Goal: Information Seeking & Learning: Compare options

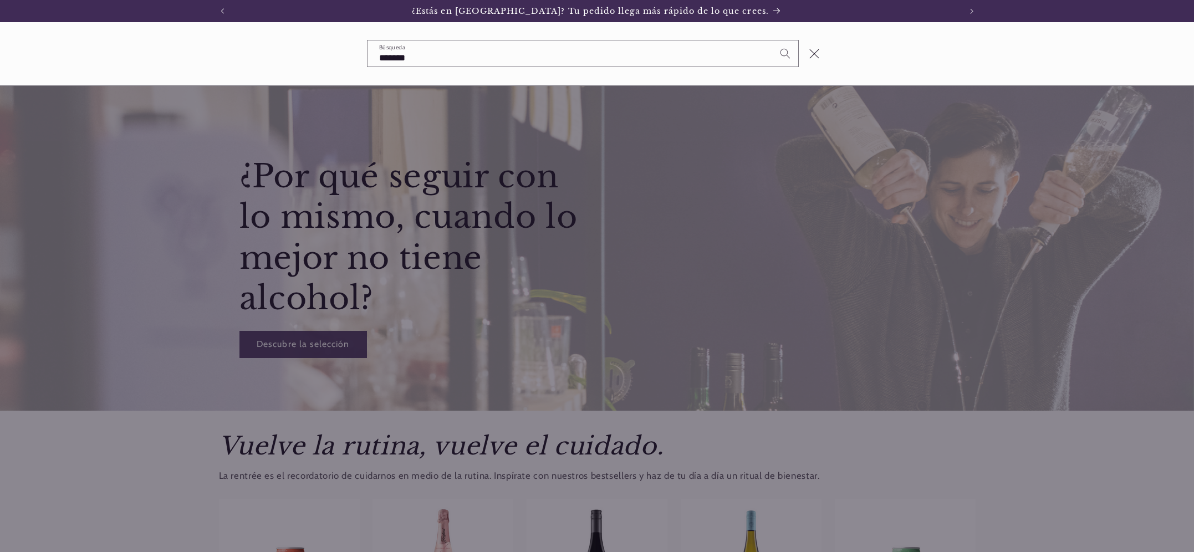
type input "*******"
click at [772, 40] on button "Búsqueda" at bounding box center [784, 52] width 25 height 25
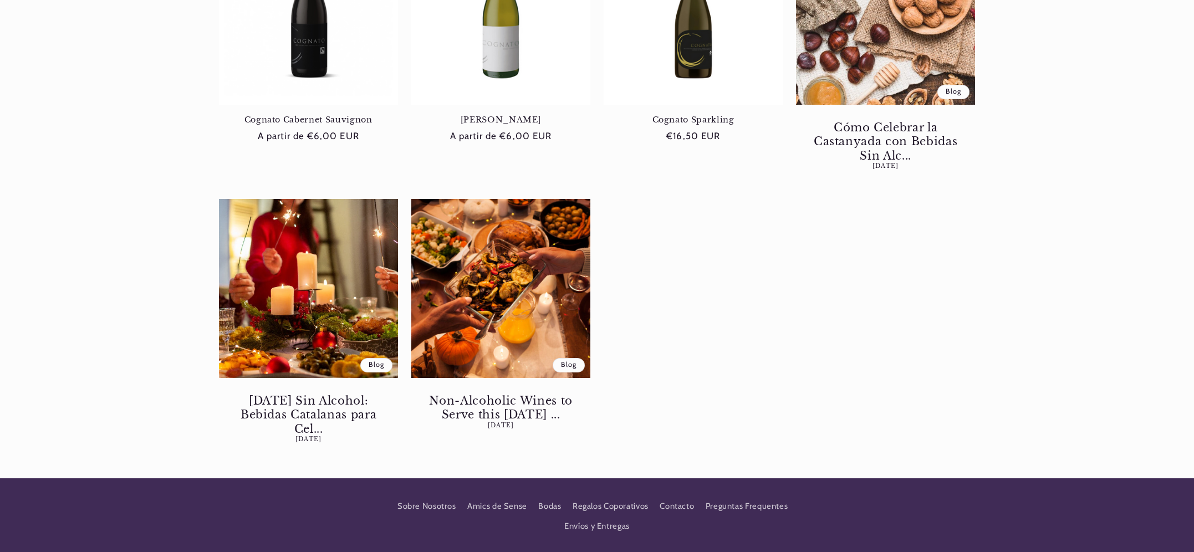
scroll to position [336, 0]
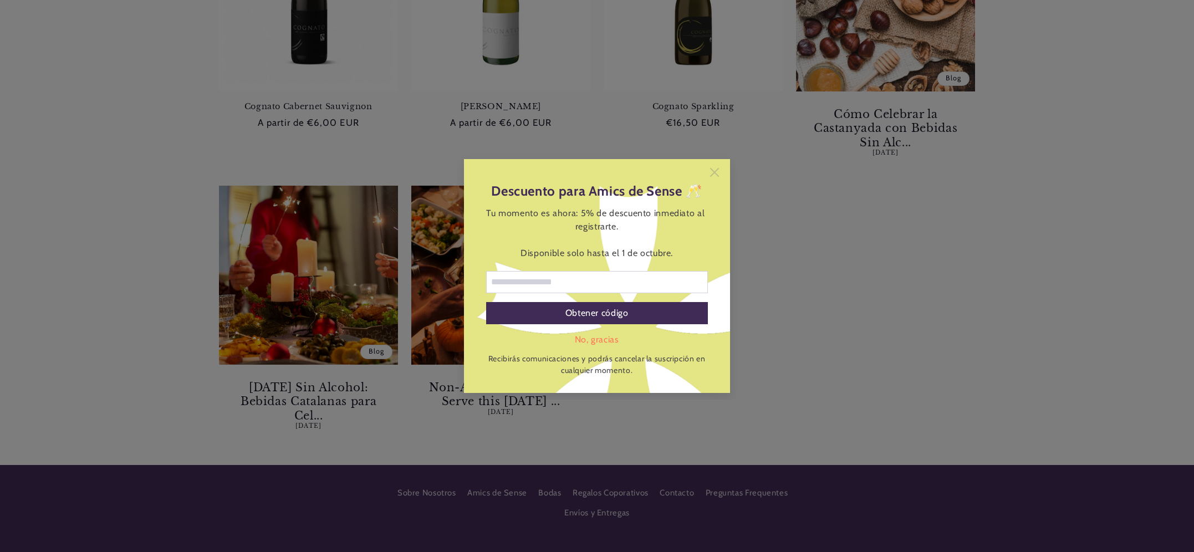
click at [714, 173] on icon at bounding box center [714, 172] width 9 height 9
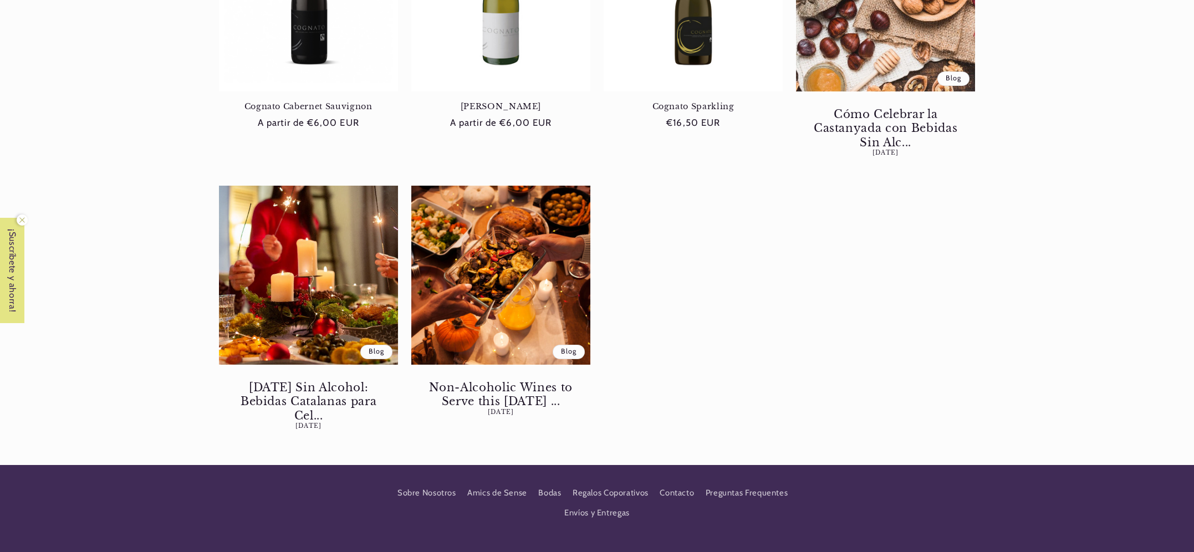
scroll to position [0, 738]
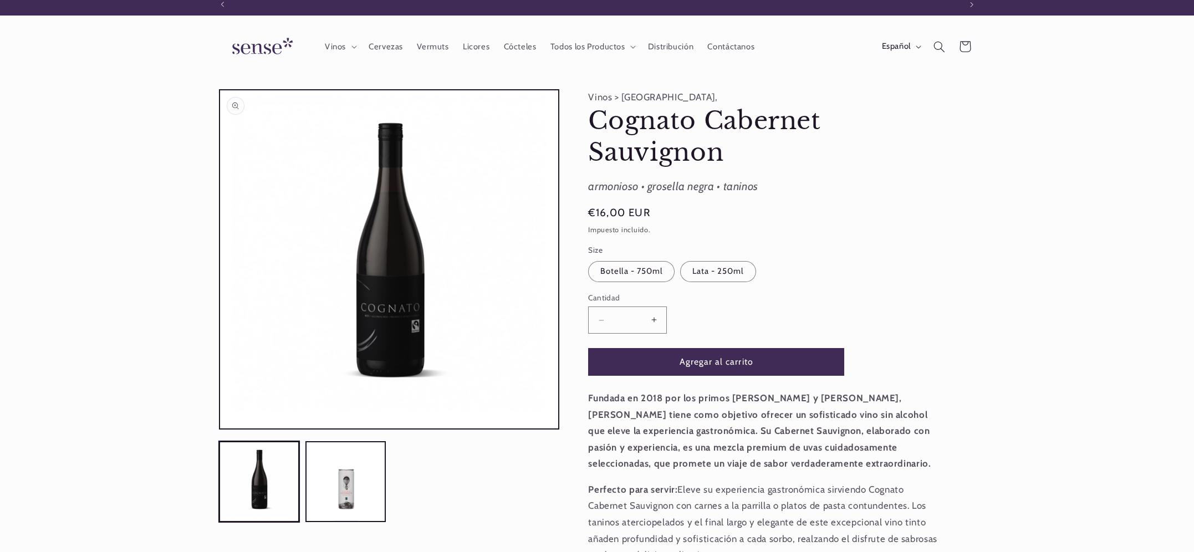
scroll to position [0, 738]
click at [220, 428] on button "Abrir elemento multimedia 1 en una ventana modal" at bounding box center [220, 428] width 0 height 0
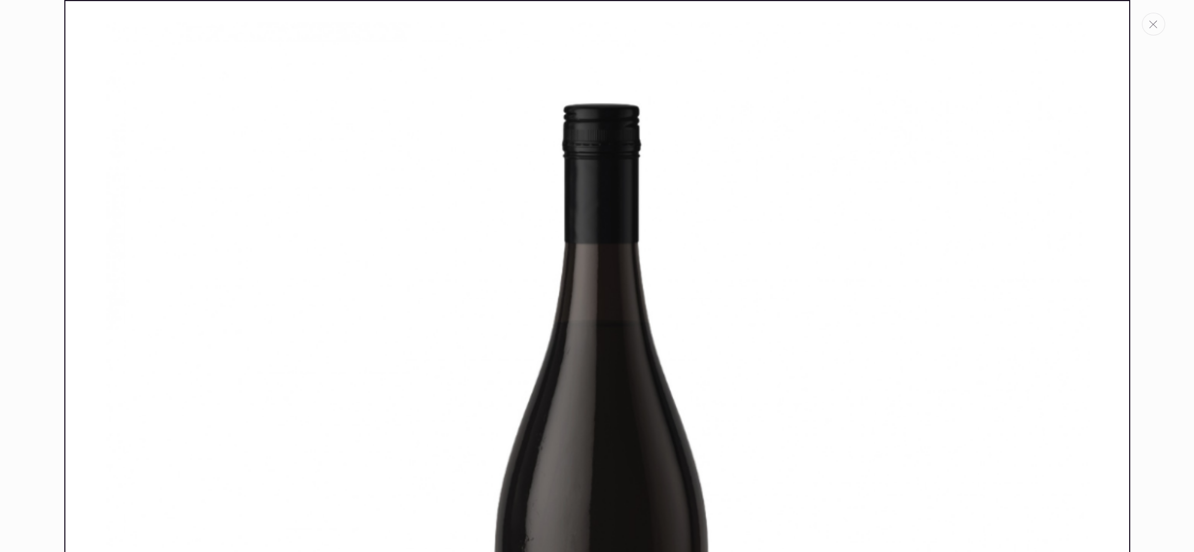
click at [1149, 25] on icon "Cerrar" at bounding box center [1153, 25] width 8 height 8
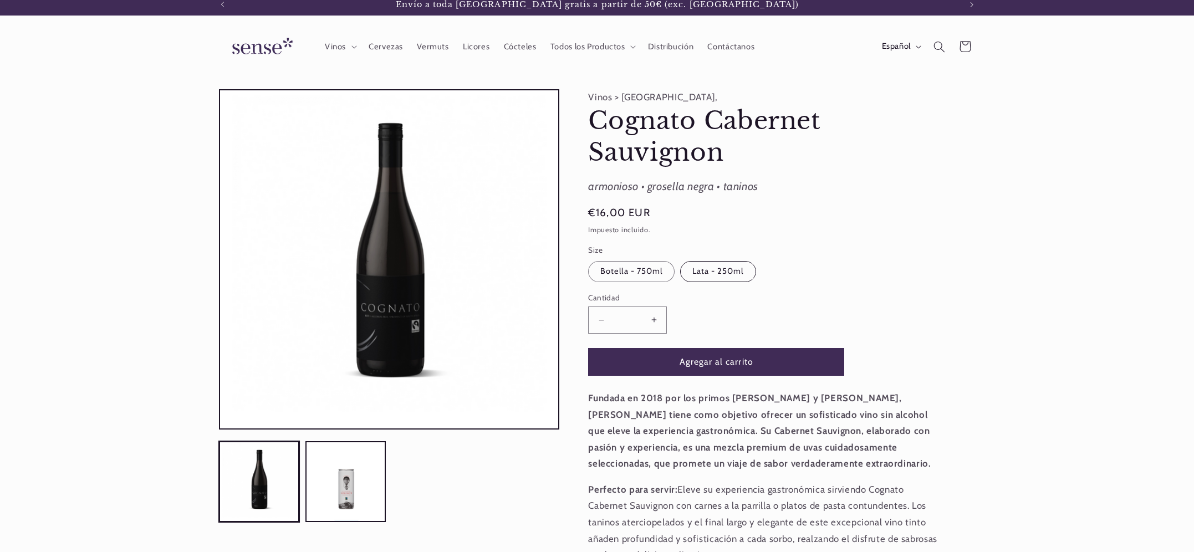
click at [720, 268] on label "Lata - 250ml Variante agotada o no disponible" at bounding box center [718, 271] width 76 height 21
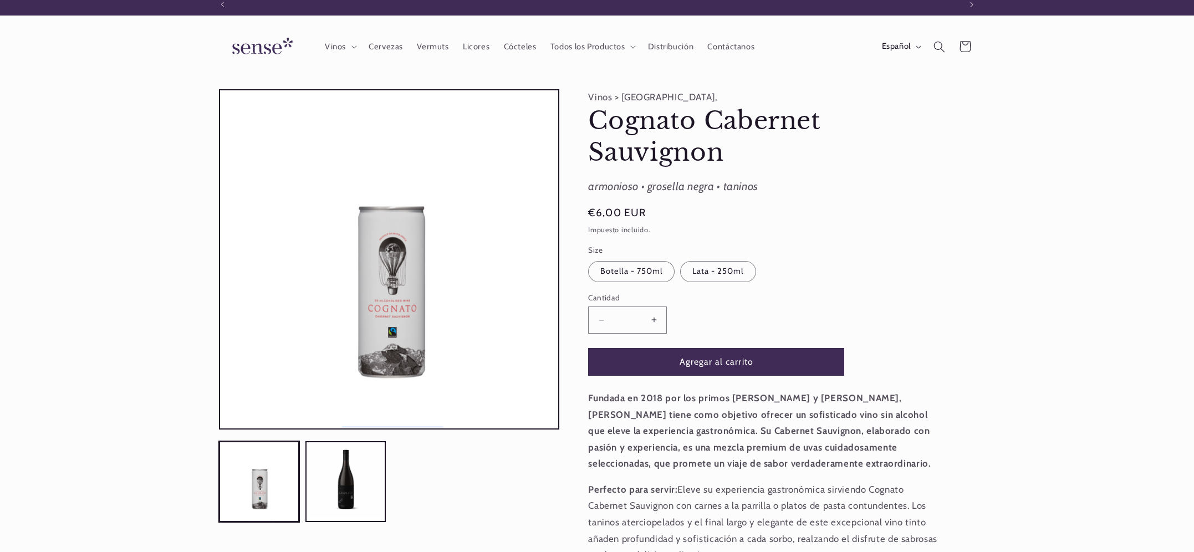
scroll to position [0, 738]
click at [626, 271] on label "Botella - 750ml Variante agotada o no disponible" at bounding box center [631, 271] width 86 height 21
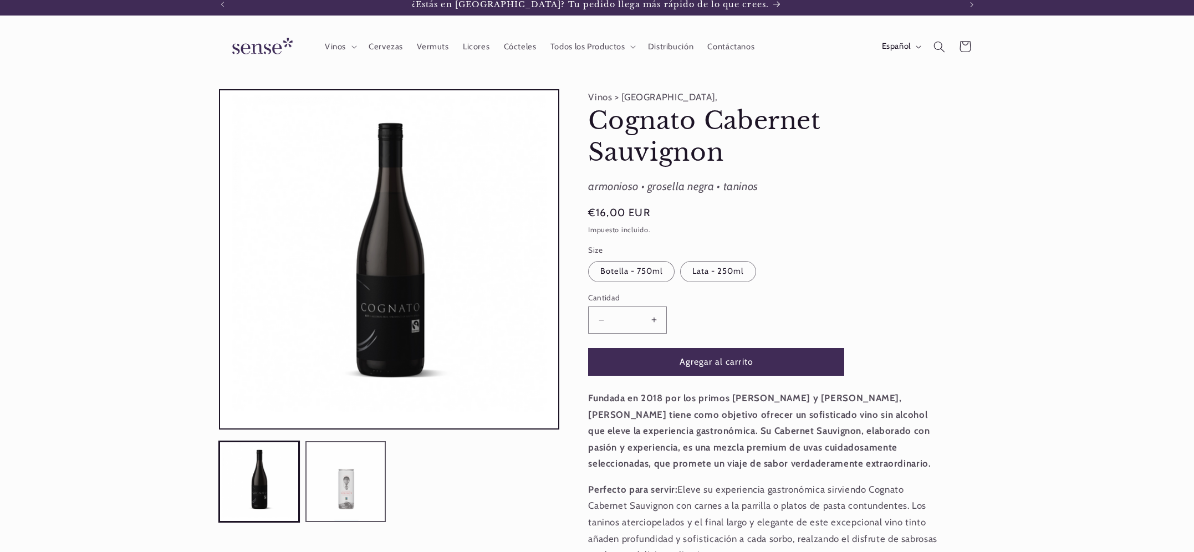
click at [356, 458] on button "Cargar la imagen 2 en la vista de la galería" at bounding box center [345, 481] width 81 height 81
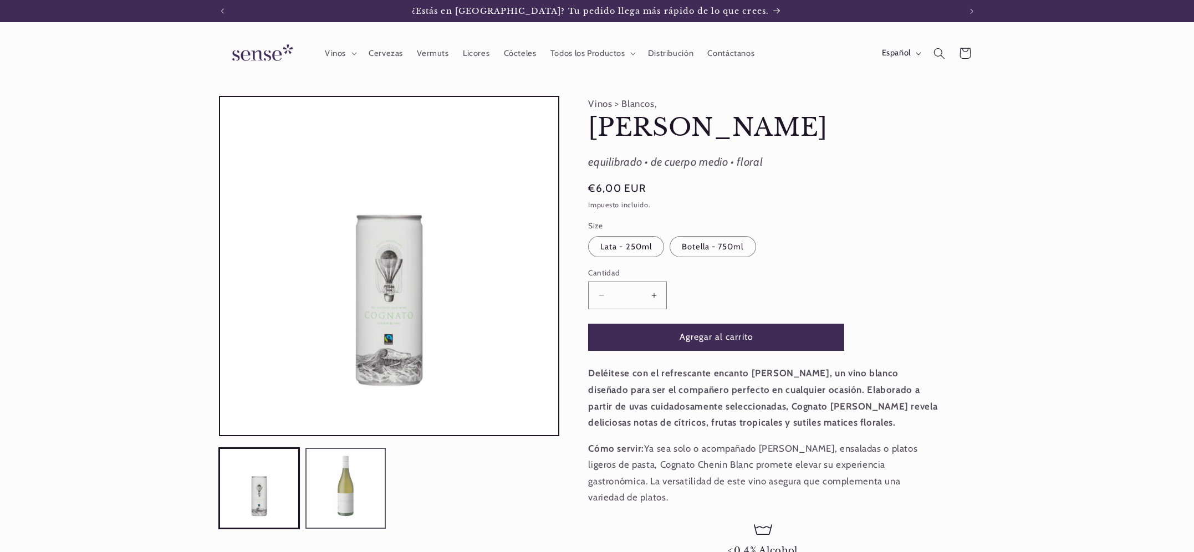
click at [342, 483] on button "Cargar la imagen 2 en la vista de la galería" at bounding box center [345, 488] width 81 height 81
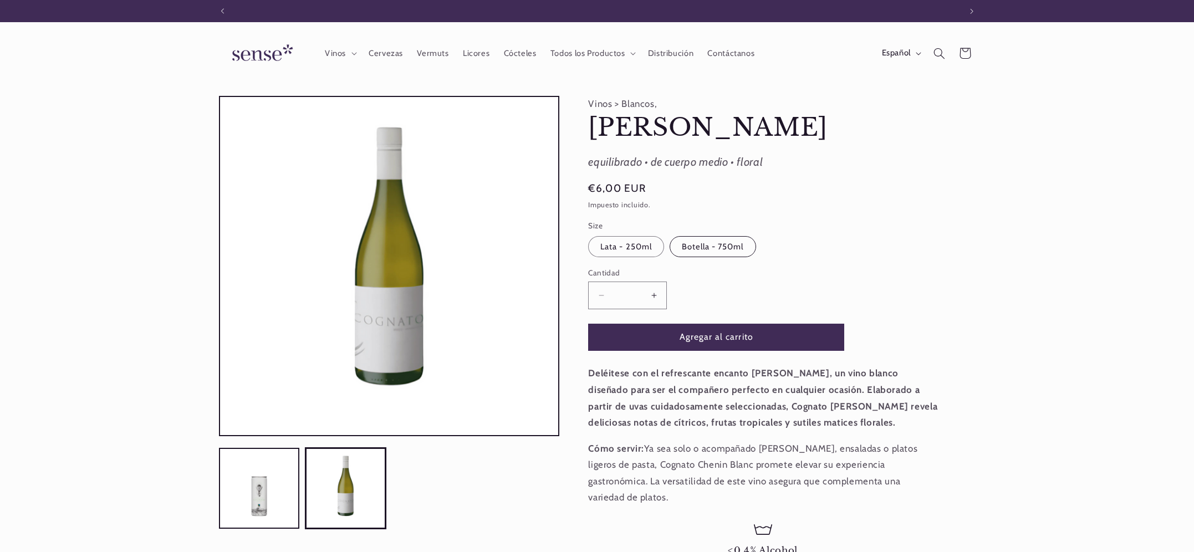
scroll to position [0, 738]
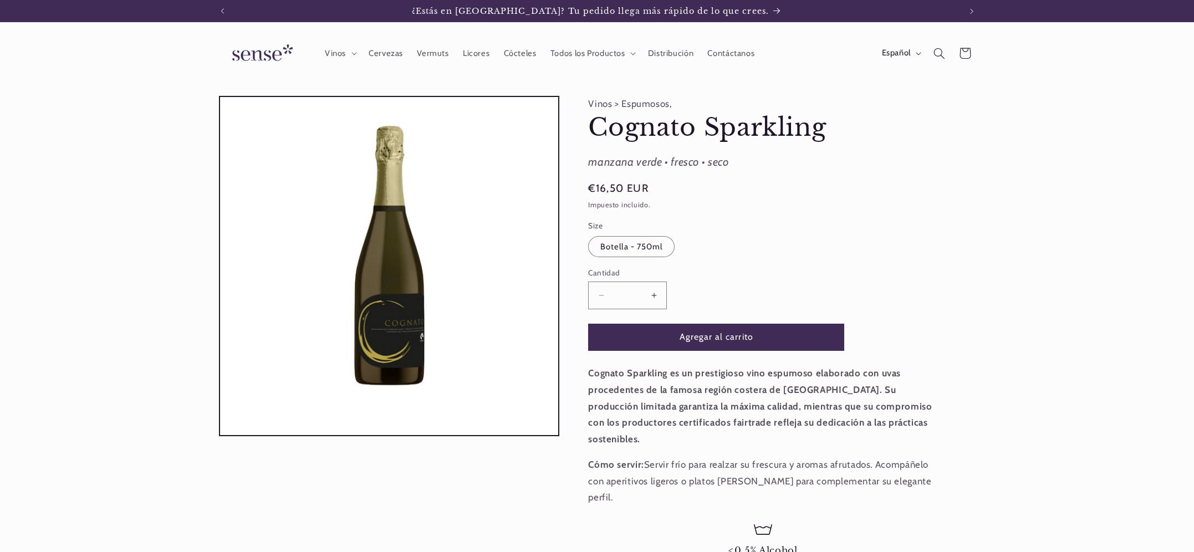
scroll to position [0, 738]
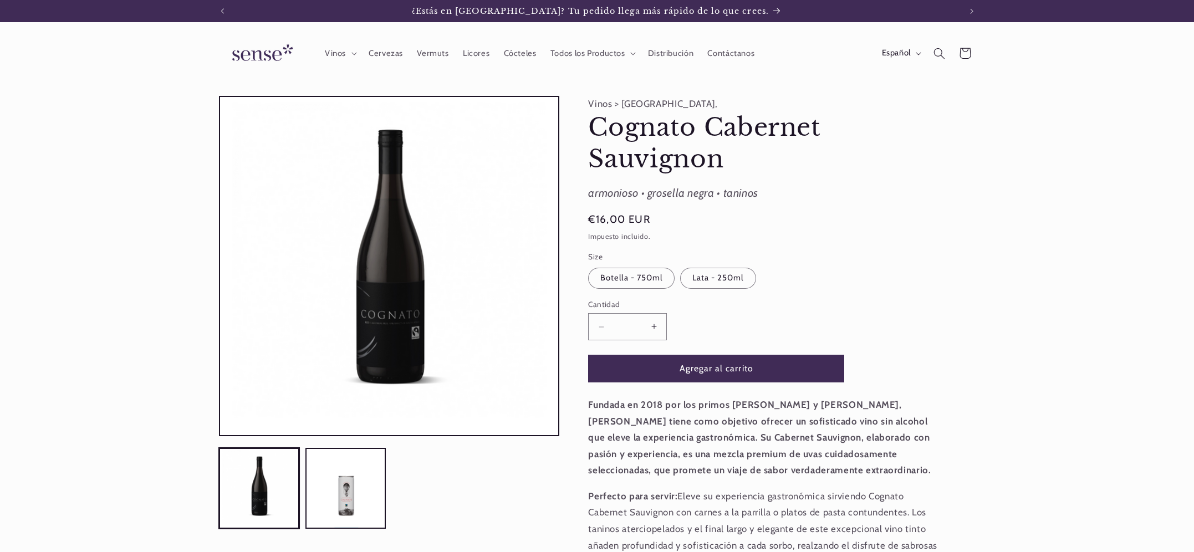
scroll to position [0, 738]
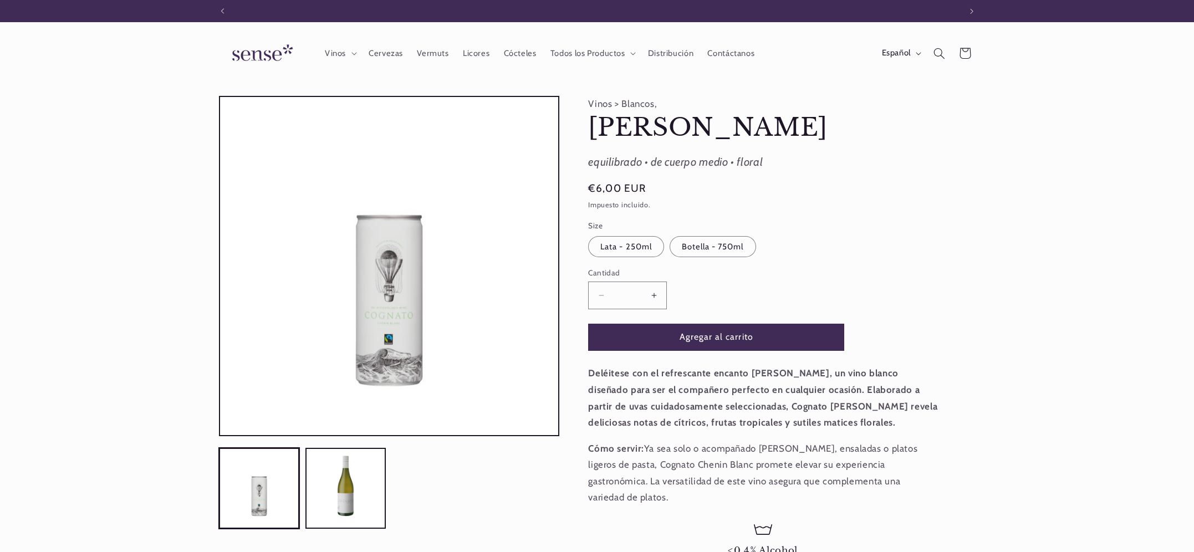
scroll to position [0, 738]
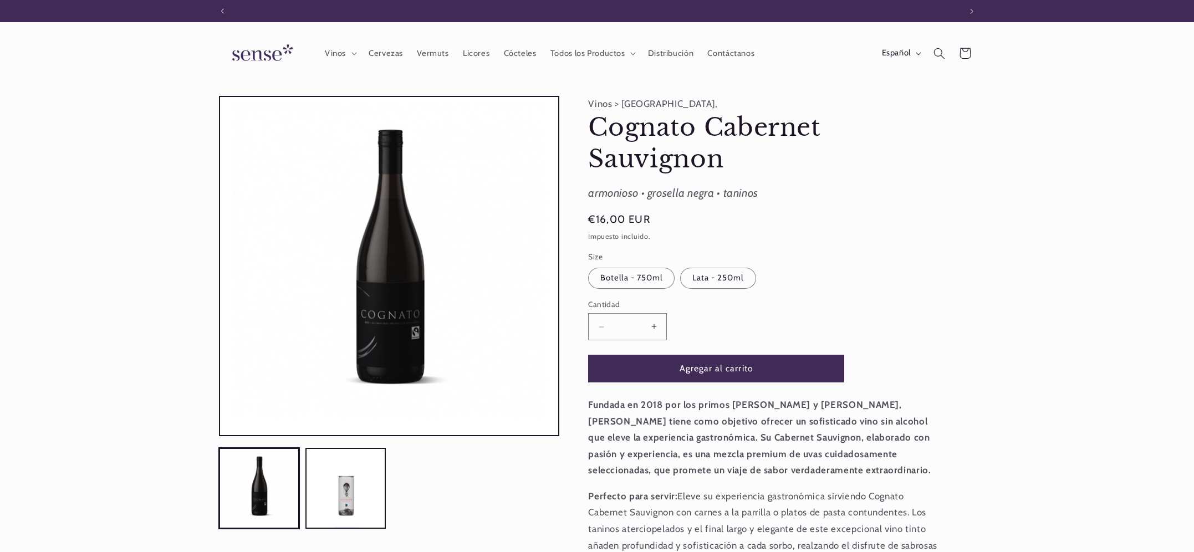
scroll to position [0, 738]
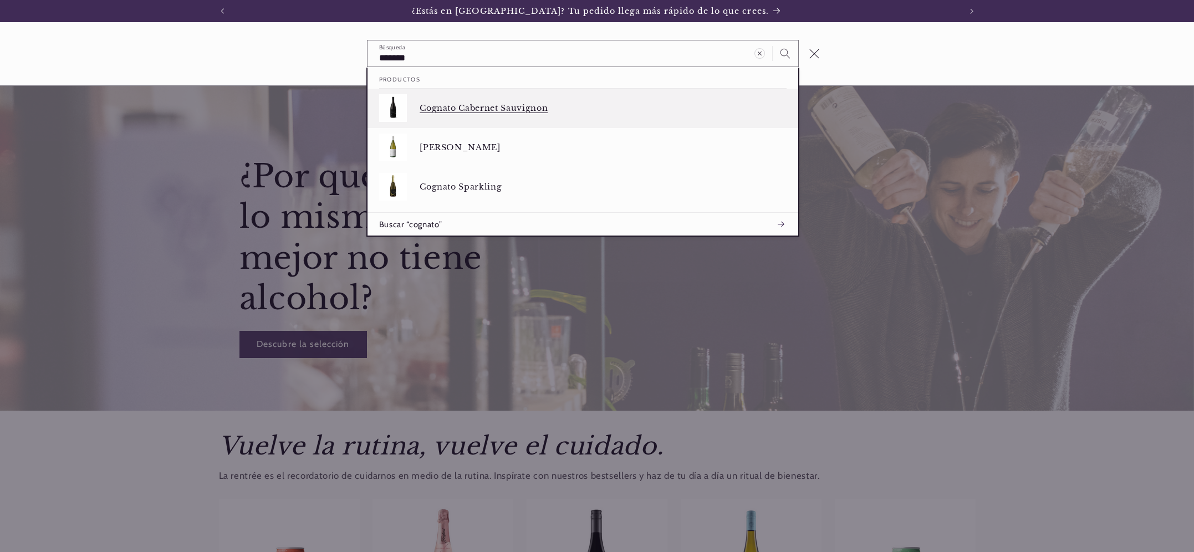
type input "*******"
click at [469, 105] on p "Cognato Cabernet Sauvignon" at bounding box center [602, 108] width 367 height 10
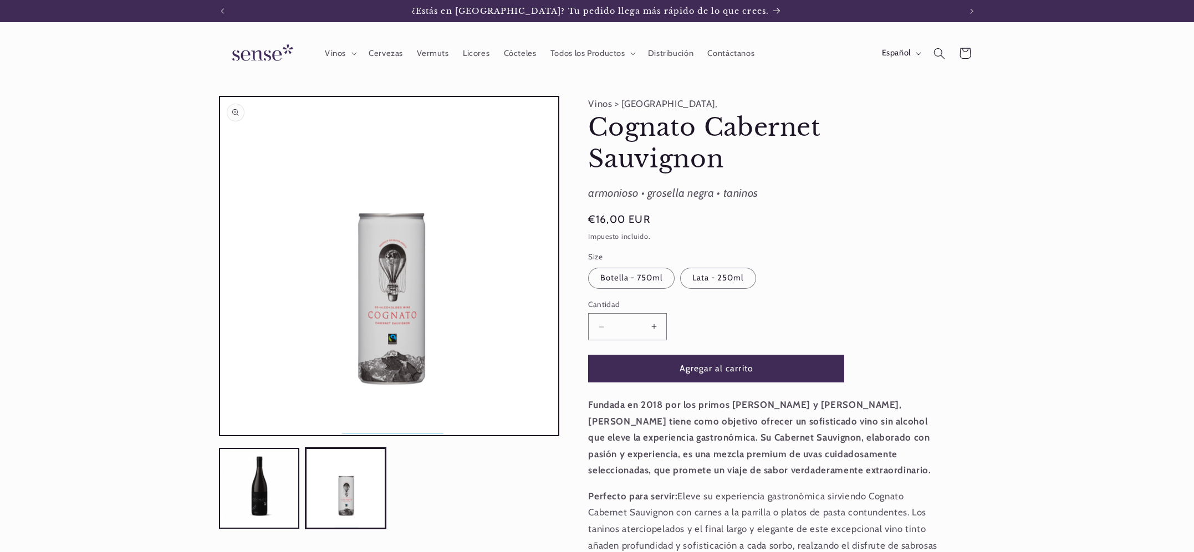
scroll to position [0, 738]
click at [252, 473] on button "Cargar la imagen 1 en la vista de la galería" at bounding box center [259, 488] width 81 height 81
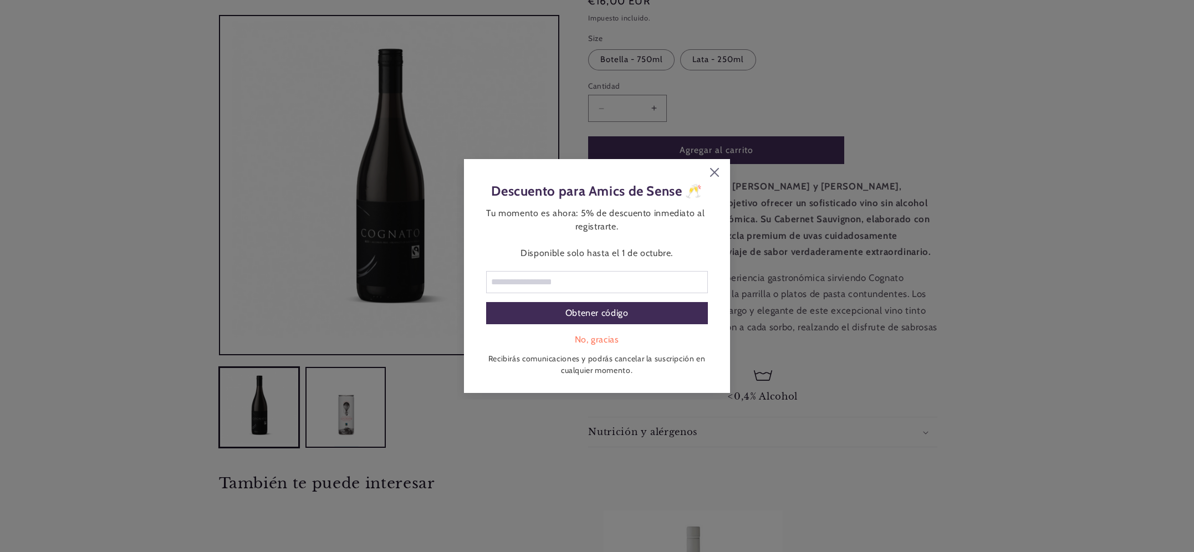
scroll to position [654, 0]
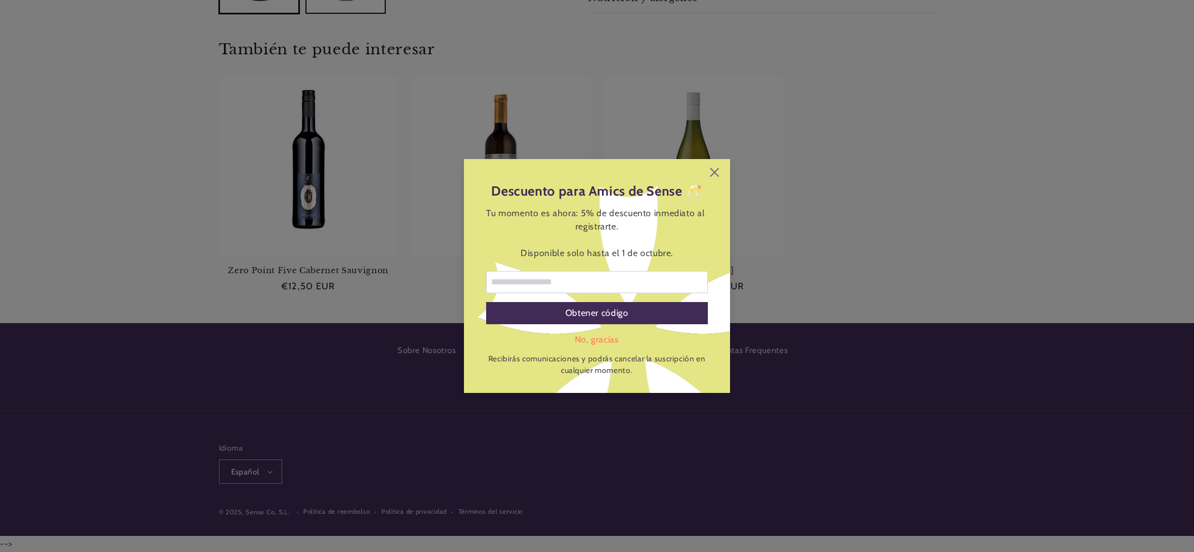
click at [702, 146] on div "Descuento para Amics de Sense 🥂 Tu momento es ahora: 5% de descuento inmediato …" at bounding box center [597, 276] width 1194 height 552
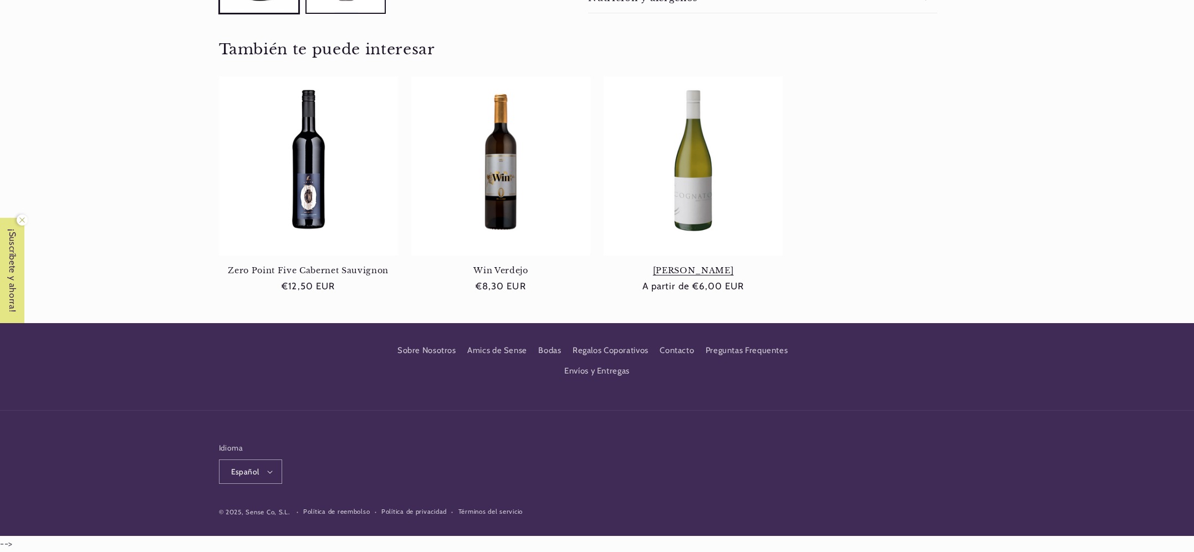
click at [699, 265] on link "[PERSON_NAME]" at bounding box center [692, 270] width 179 height 10
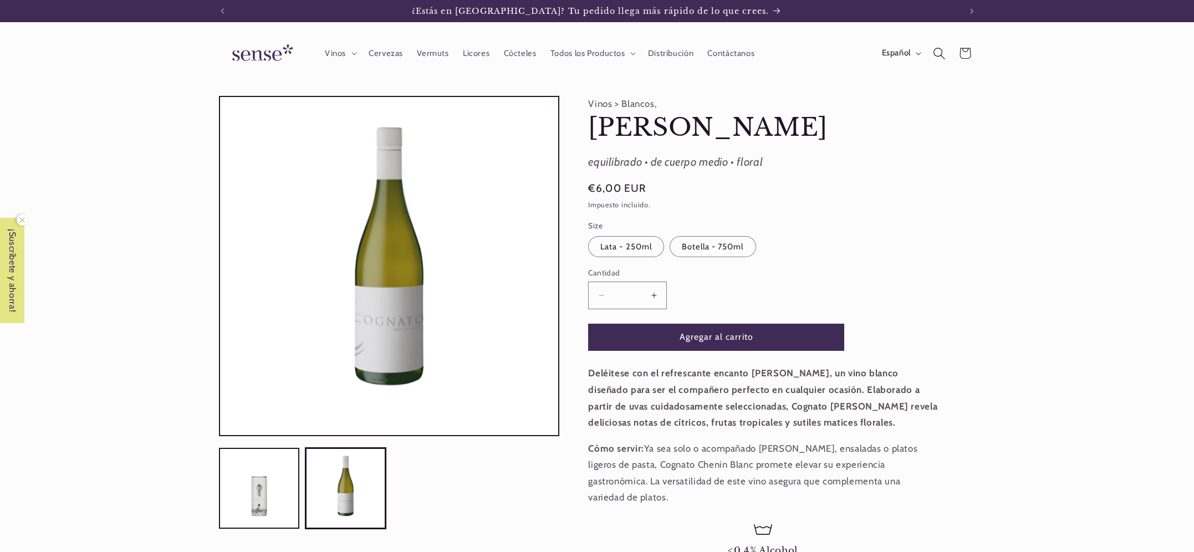
click at [938, 53] on icon "Búsqueda" at bounding box center [939, 53] width 12 height 12
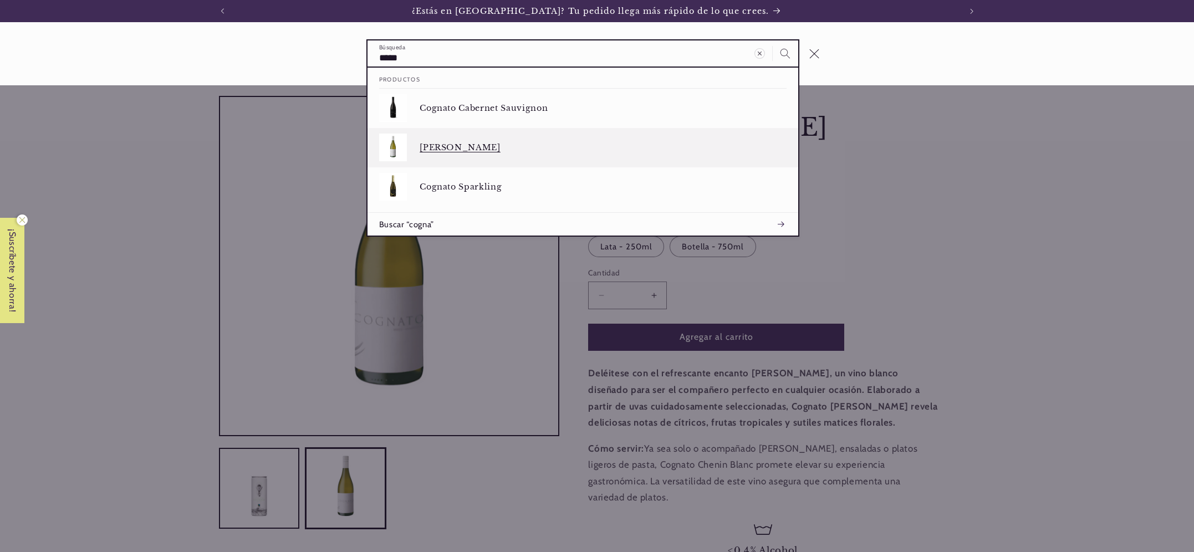
type input "*****"
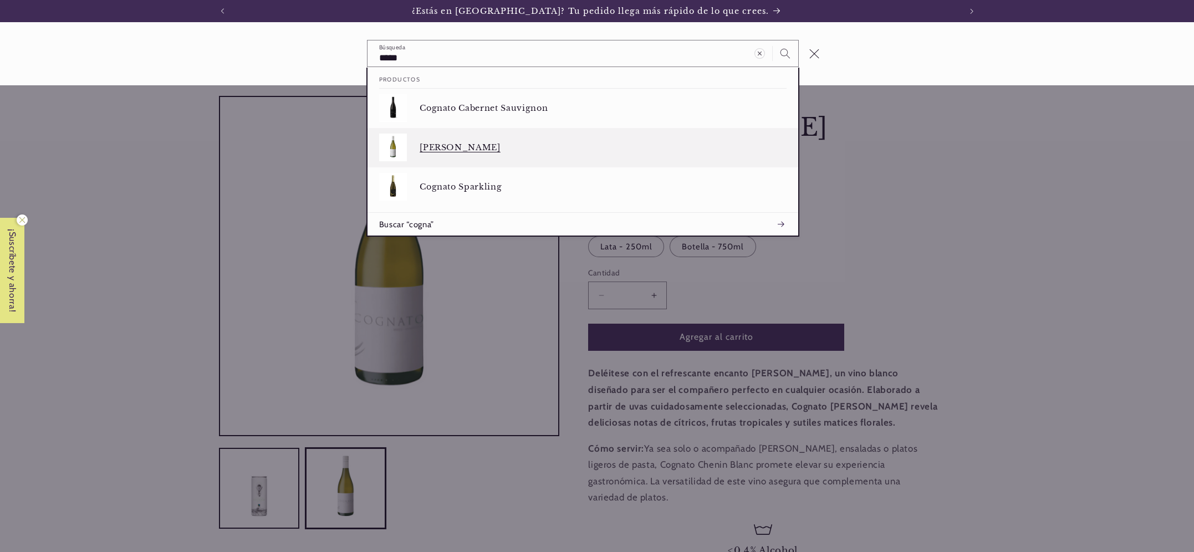
click at [472, 151] on p "[PERSON_NAME]" at bounding box center [602, 147] width 367 height 10
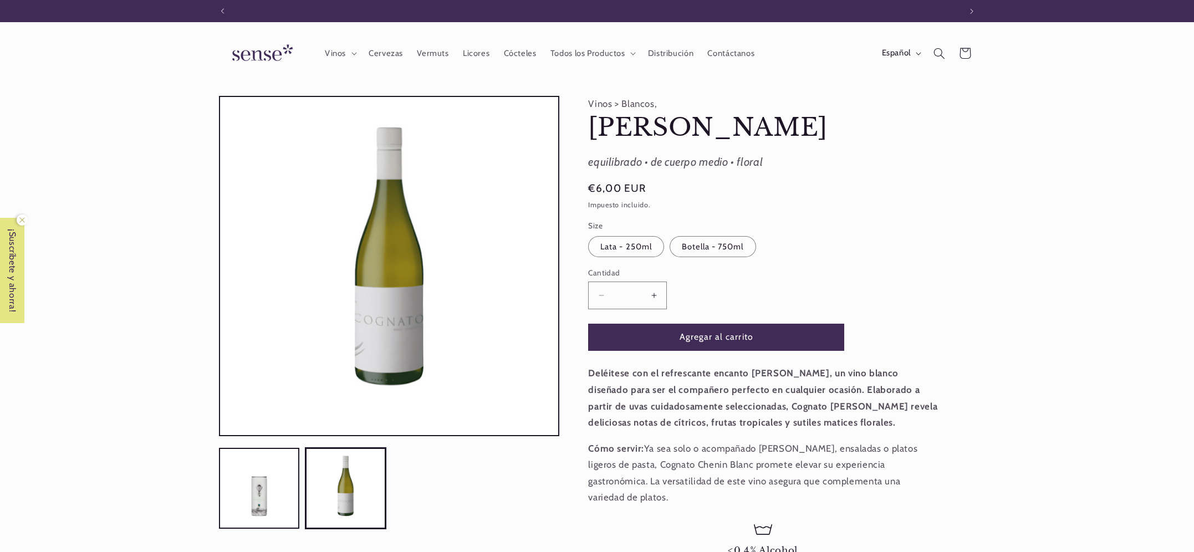
scroll to position [0, 738]
